Goal: Navigation & Orientation: Find specific page/section

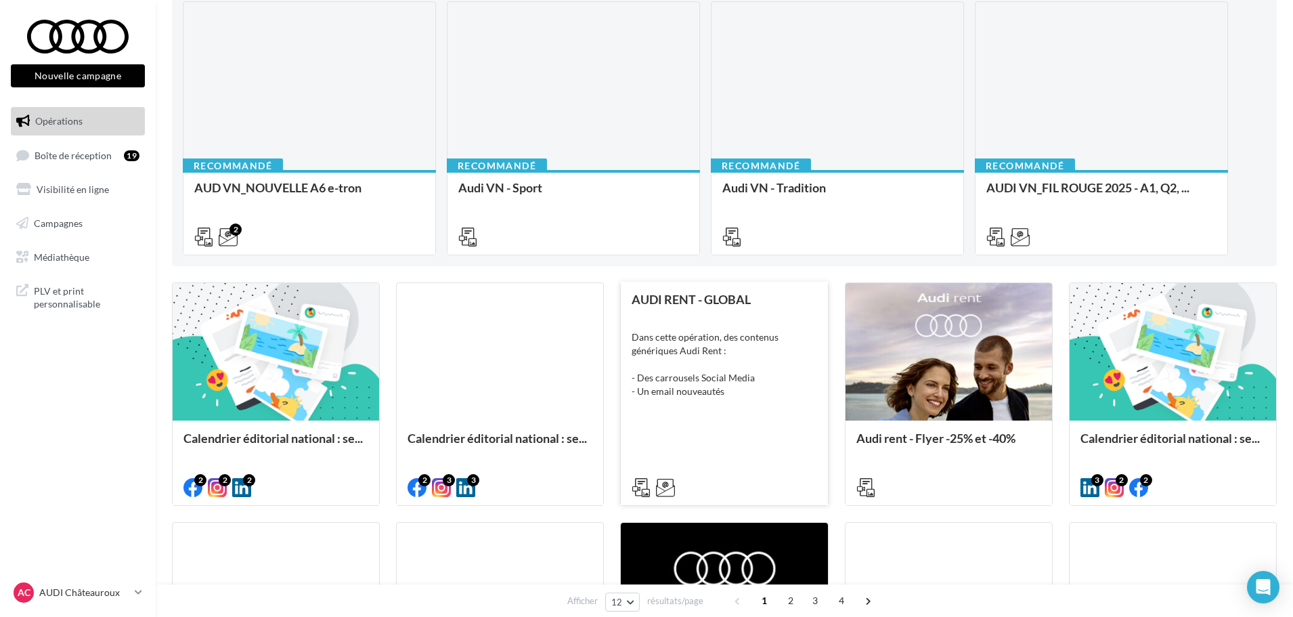
scroll to position [68, 0]
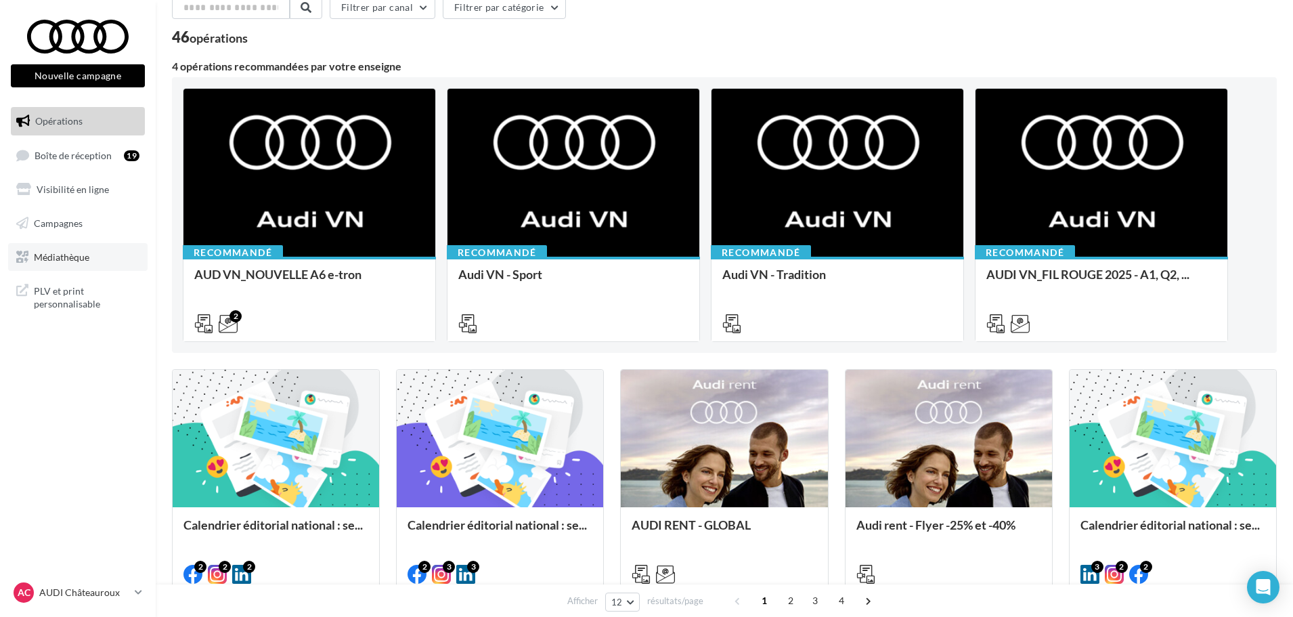
click at [89, 256] on span "Médiathèque" at bounding box center [62, 257] width 56 height 12
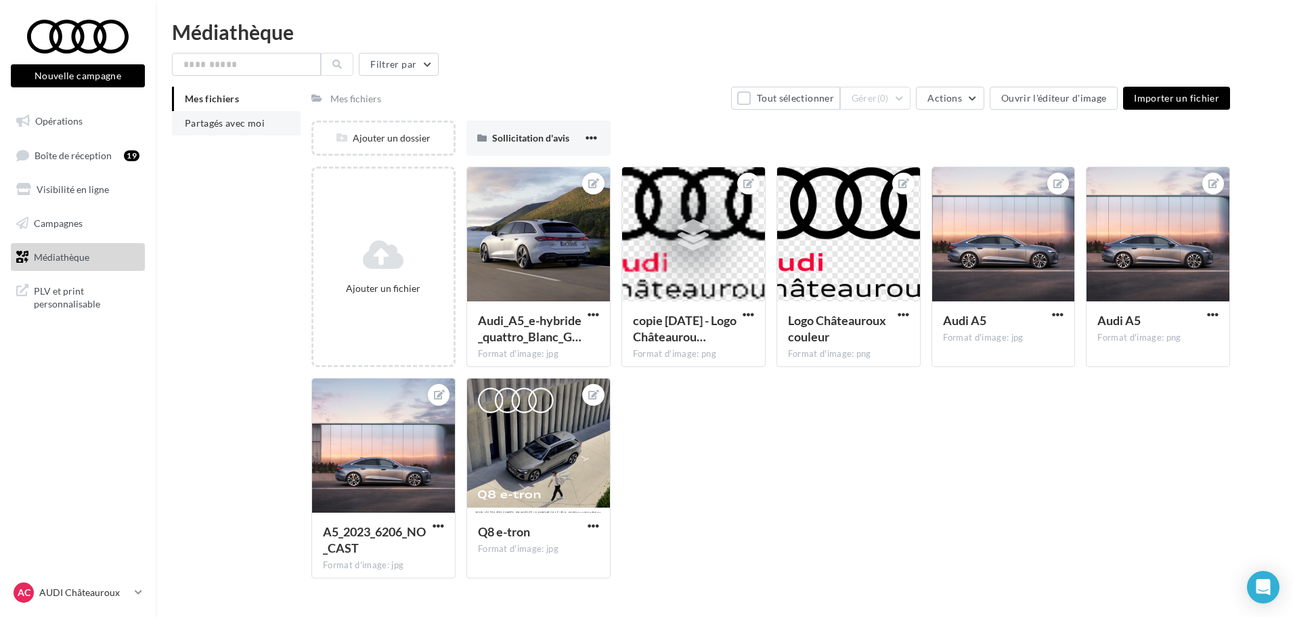
click at [225, 125] on span "Partagés avec moi" at bounding box center [225, 123] width 80 height 12
